Goal: Find contact information: Find contact information

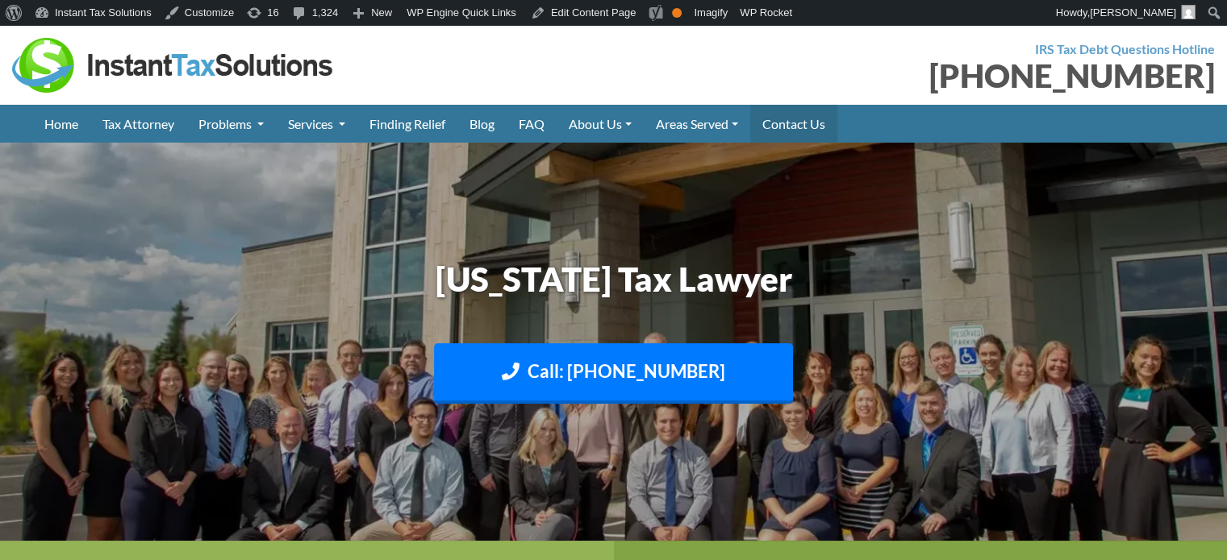
click at [815, 123] on link "Contact Us" at bounding box center [793, 124] width 87 height 38
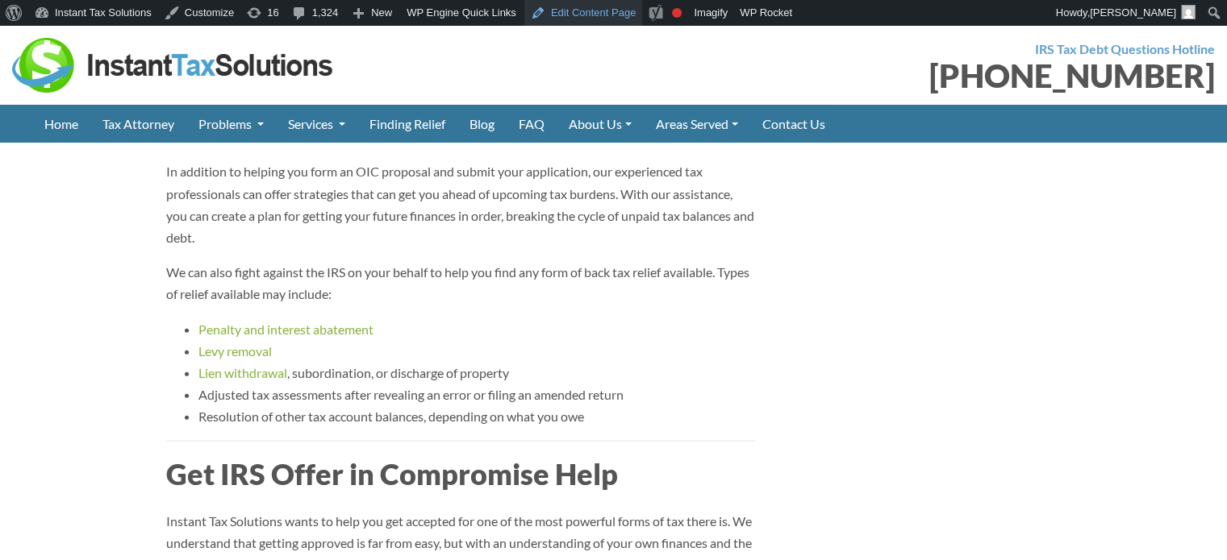
scroll to position [3710, 0]
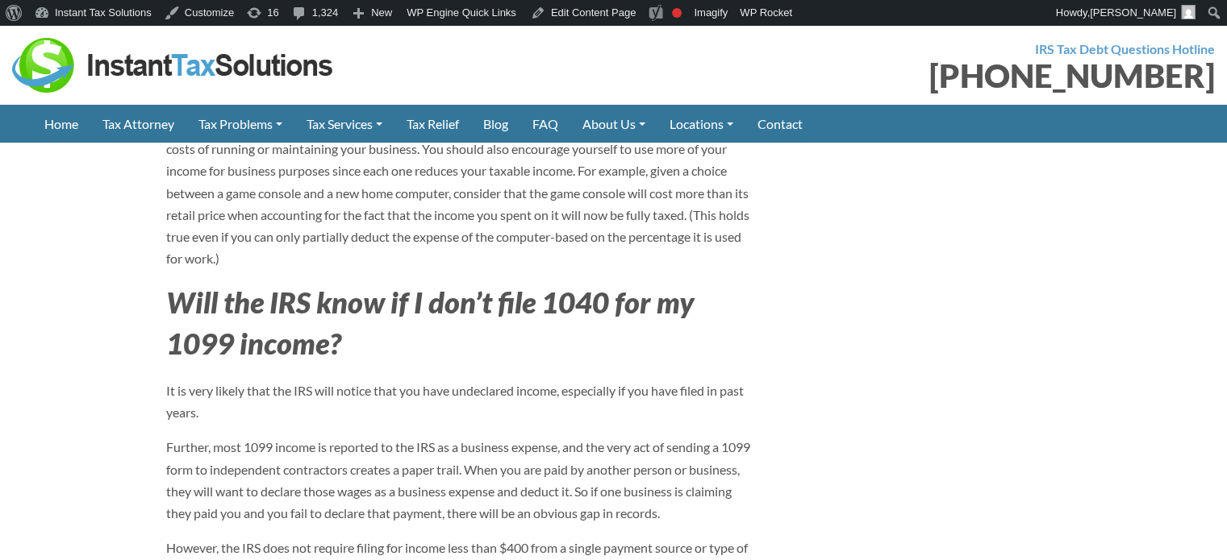
scroll to position [4032, 0]
